Goal: Communication & Community: Participate in discussion

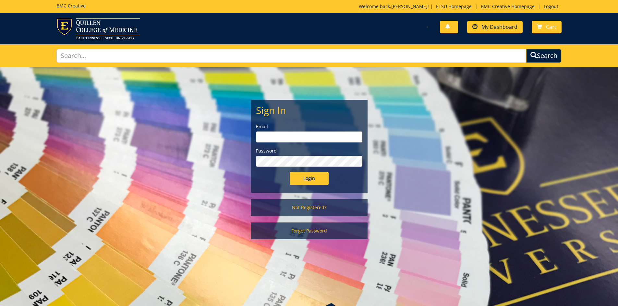
type input "[PERSON_NAME][EMAIL_ADDRESS][DOMAIN_NAME]"
click at [496, 28] on span "My Dashboard" at bounding box center [499, 26] width 36 height 7
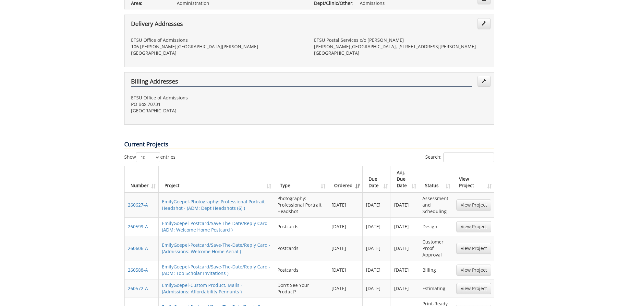
scroll to position [259, 0]
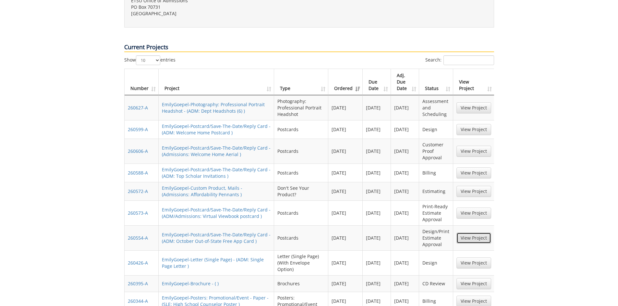
click at [472, 233] on link "View Project" at bounding box center [473, 238] width 35 height 11
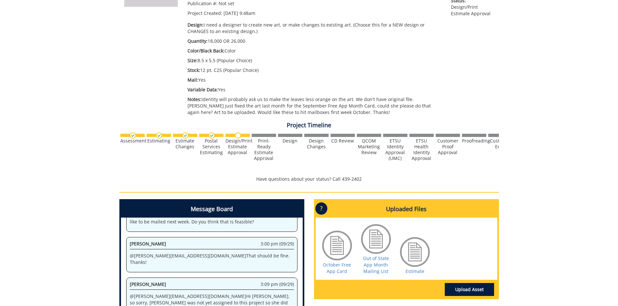
scroll to position [195, 0]
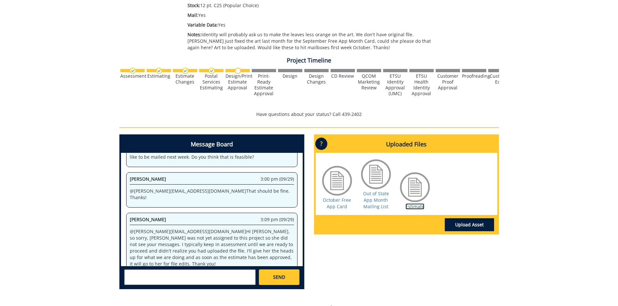
click at [409, 207] on link "Estimate" at bounding box center [414, 207] width 19 height 6
click at [197, 279] on textarea at bounding box center [189, 278] width 131 height 16
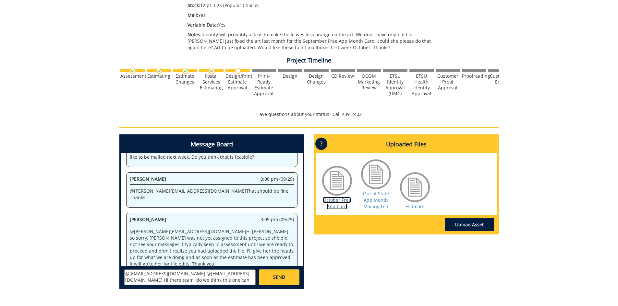
click at [340, 202] on link "October Free App Card" at bounding box center [337, 203] width 28 height 13
click at [205, 281] on textarea "@[EMAIL_ADDRESS][DOMAIN_NAME] @[EMAIL_ADDRESS][DOMAIN_NAME] Hi there team, do w…" at bounding box center [189, 278] width 131 height 16
click at [235, 276] on textarea "@[EMAIL_ADDRESS][DOMAIN_NAME] @[EMAIL_ADDRESS][DOMAIN_NAME] Hi there team, do w…" at bounding box center [189, 278] width 131 height 16
click at [215, 282] on textarea "@[EMAIL_ADDRESS][DOMAIN_NAME] @[EMAIL_ADDRESS][DOMAIN_NAME] Hi there team, do w…" at bounding box center [189, 278] width 131 height 16
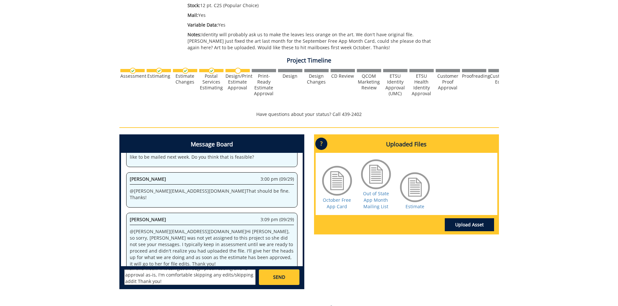
scroll to position [12, 0]
click at [331, 207] on link "October Free App Card" at bounding box center [337, 203] width 28 height 13
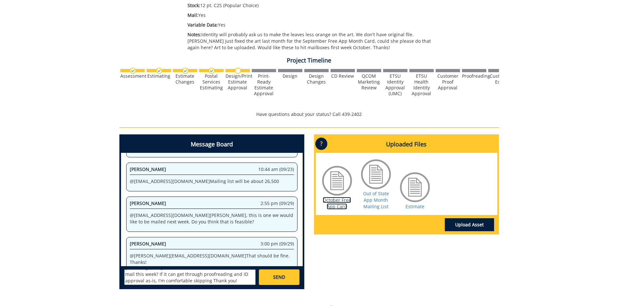
scroll to position [221, 0]
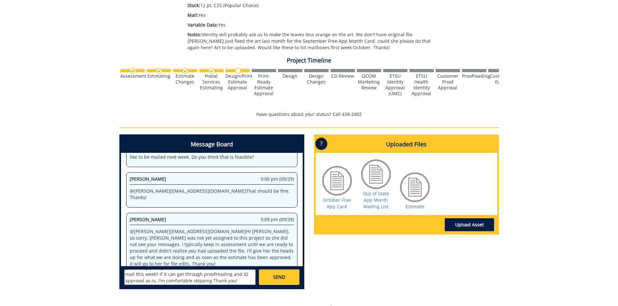
click at [170, 282] on textarea "@[EMAIL_ADDRESS][DOMAIN_NAME] @[EMAIL_ADDRESS][DOMAIN_NAME] Hi there team, do w…" at bounding box center [189, 278] width 131 height 16
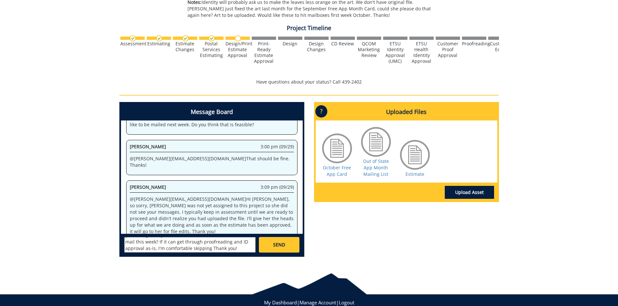
drag, startPoint x: 210, startPoint y: 280, endPoint x: 169, endPoint y: 261, distance: 45.6
click at [169, 261] on div "Message Board System 9:48 am (09/23) Welcome to the Project Messenger. All mess…" at bounding box center [211, 182] width 195 height 160
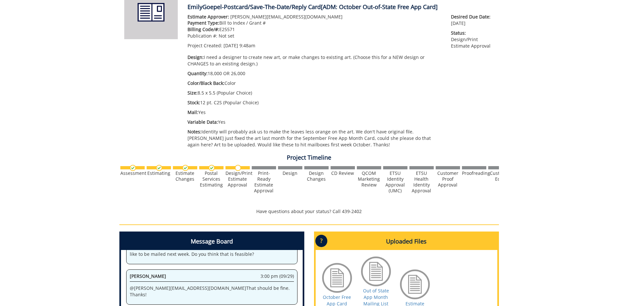
scroll to position [195, 0]
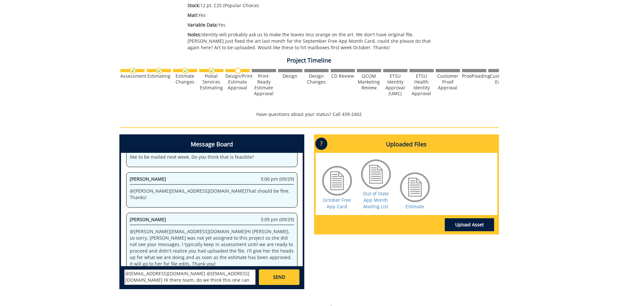
type textarea "@[EMAIL_ADDRESS][DOMAIN_NAME] @[EMAIL_ADDRESS][DOMAIN_NAME] Hi there team, do w…"
click at [280, 279] on span "SEND" at bounding box center [279, 277] width 12 height 6
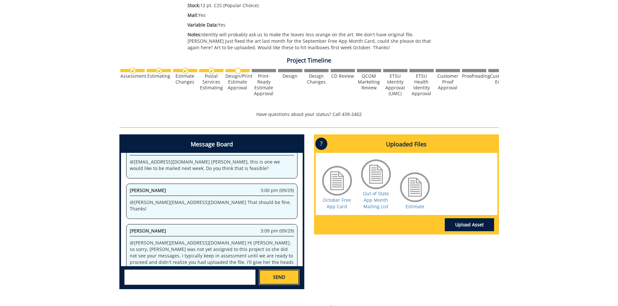
scroll to position [2480, 0]
